Goal: Register for event/course

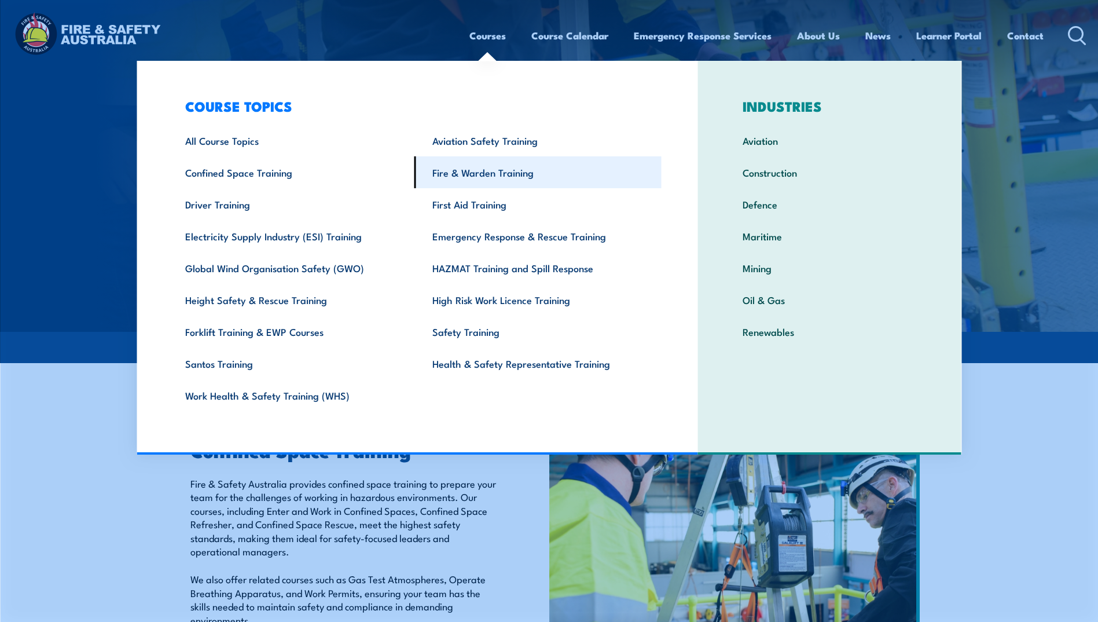
click at [486, 170] on link "Fire & Warden Training" at bounding box center [537, 172] width 247 height 32
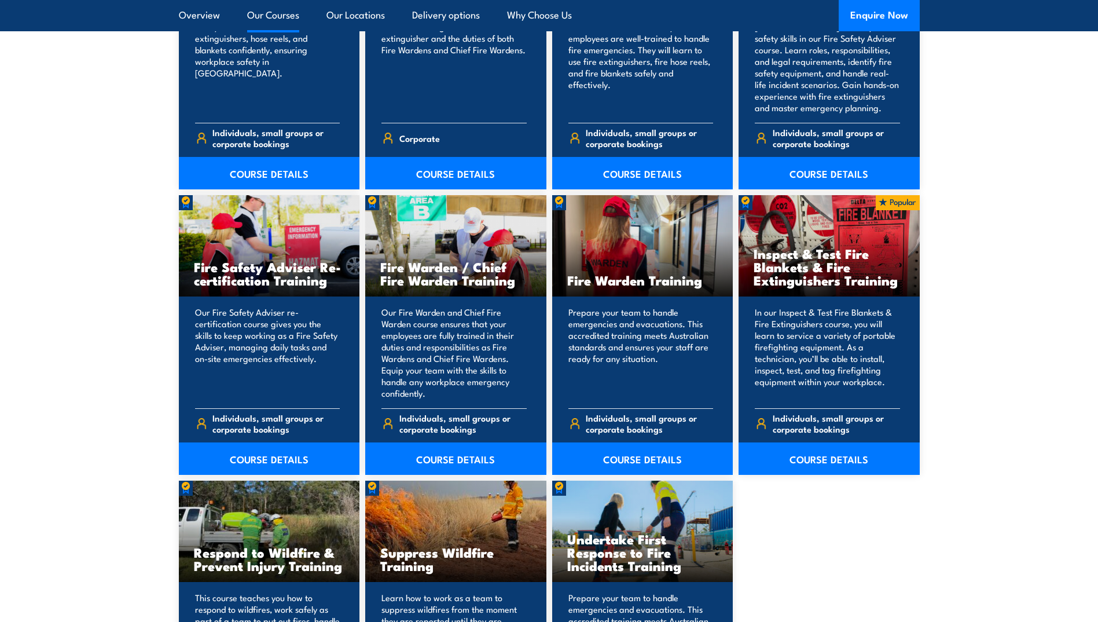
scroll to position [1389, 0]
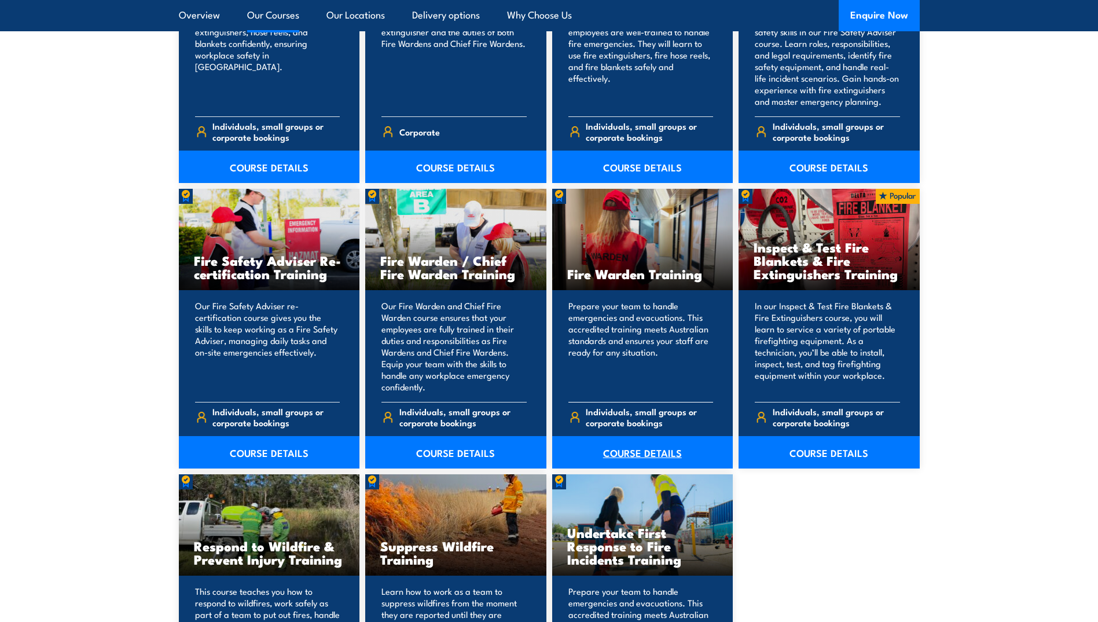
click at [645, 447] on link "COURSE DETAILS" at bounding box center [642, 452] width 181 height 32
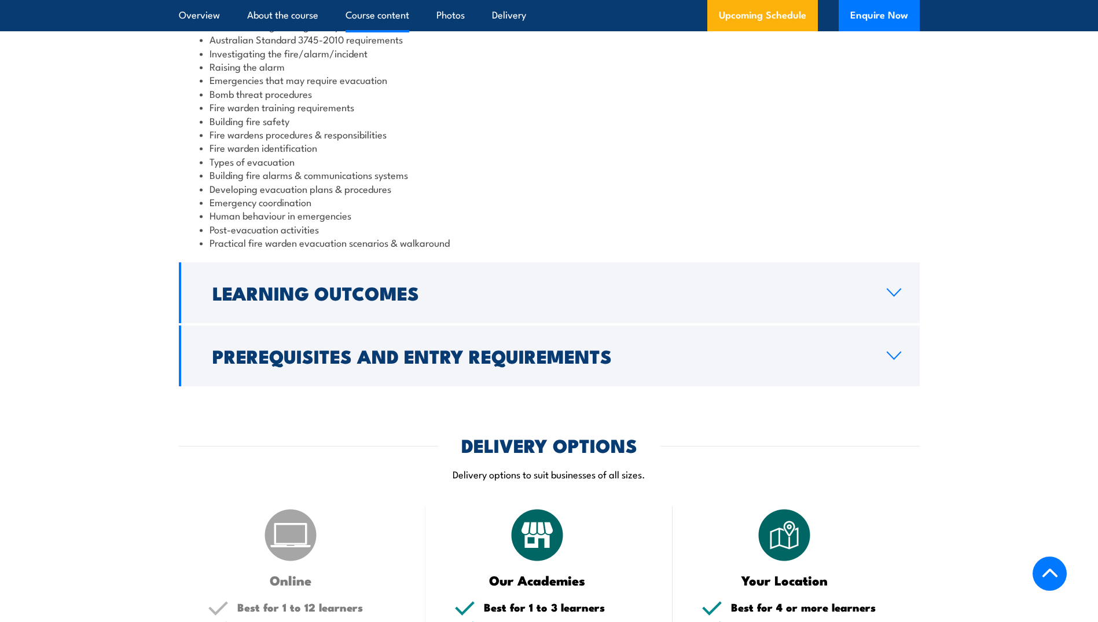
scroll to position [1274, 0]
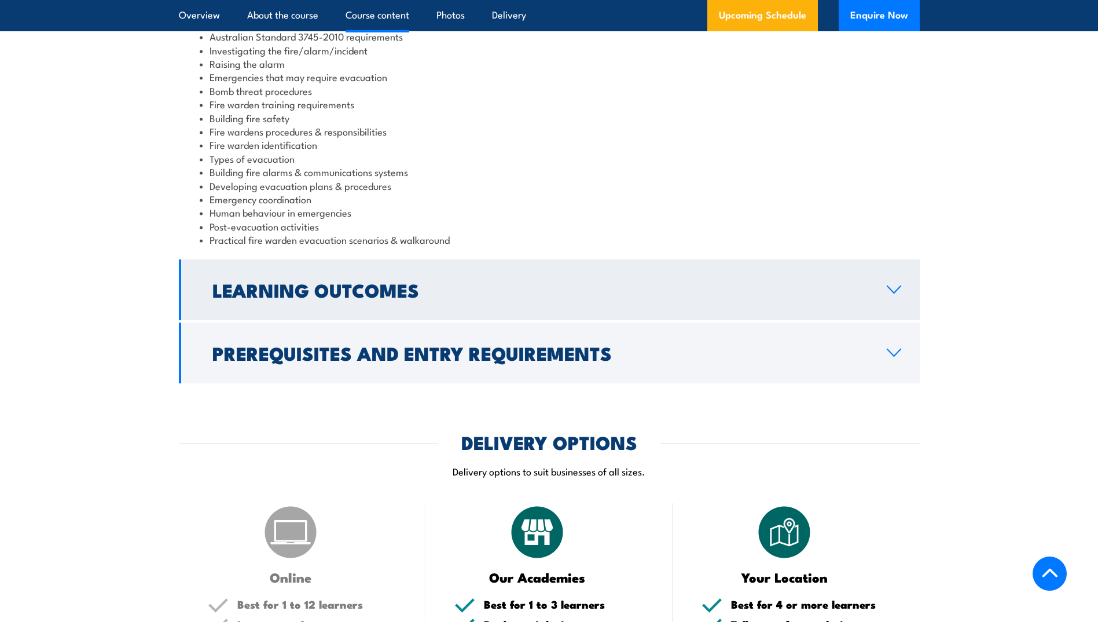
click at [896, 286] on icon at bounding box center [894, 289] width 16 height 9
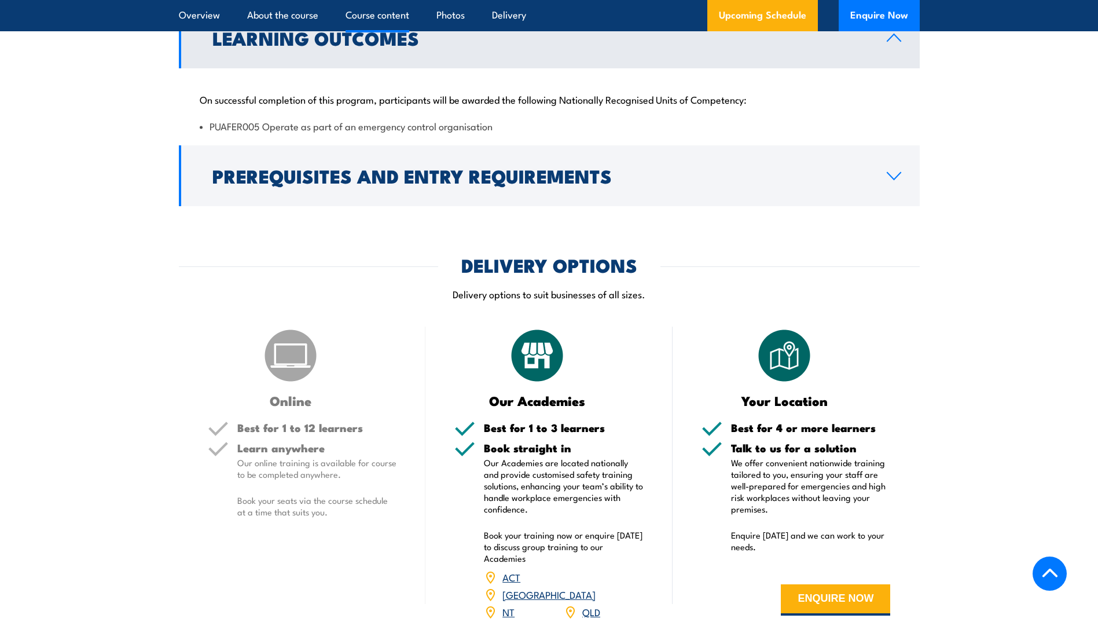
scroll to position [1216, 0]
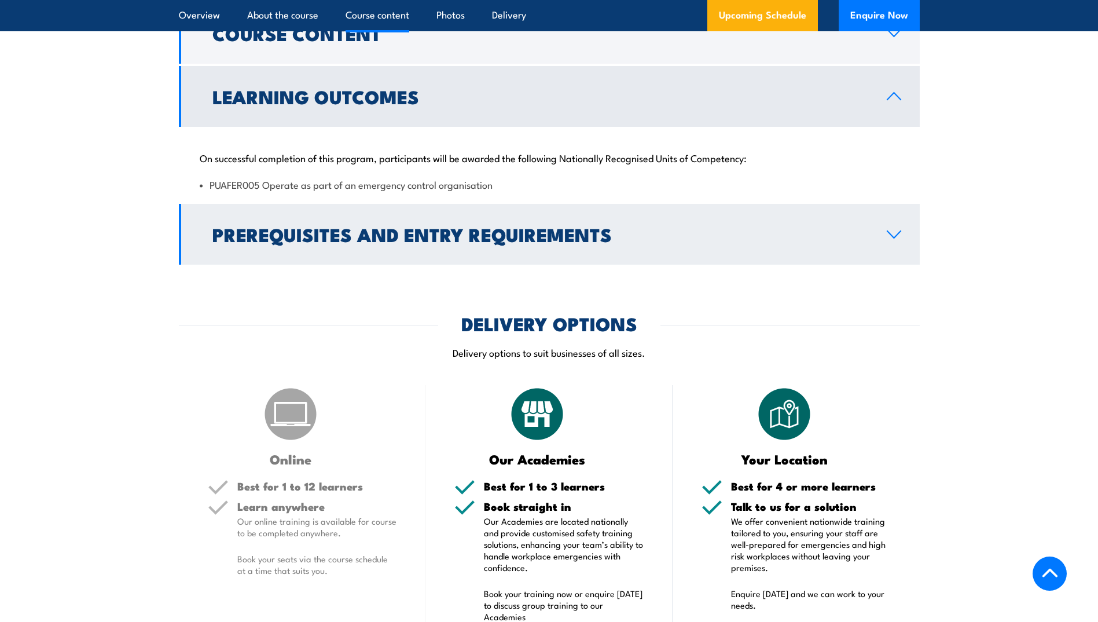
click at [899, 236] on icon at bounding box center [894, 234] width 16 height 9
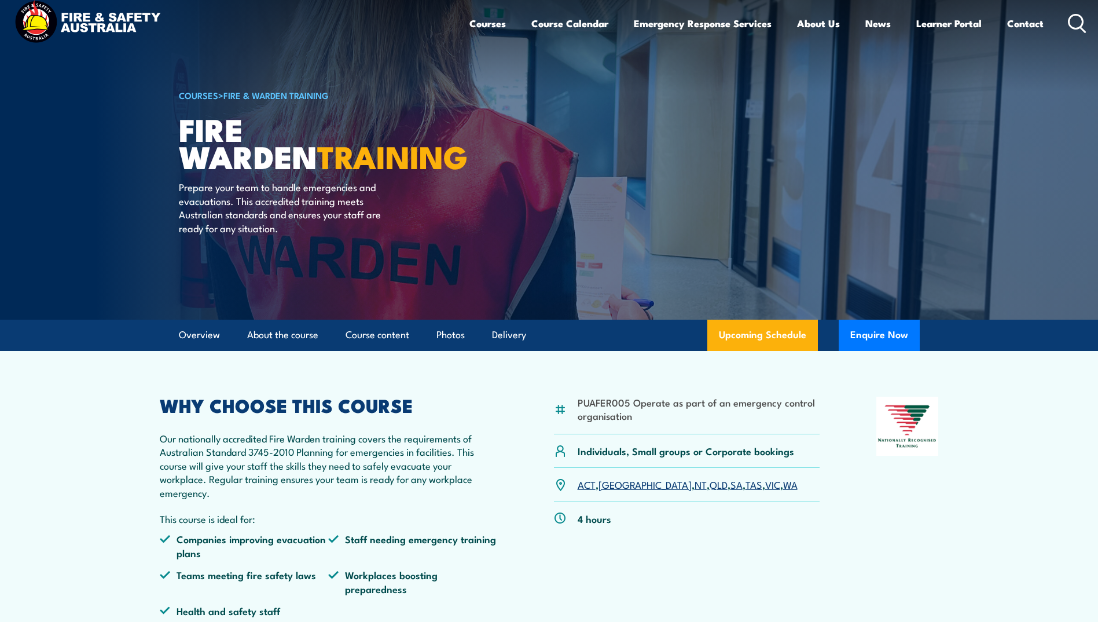
scroll to position [0, 0]
